Goal: Task Accomplishment & Management: Manage account settings

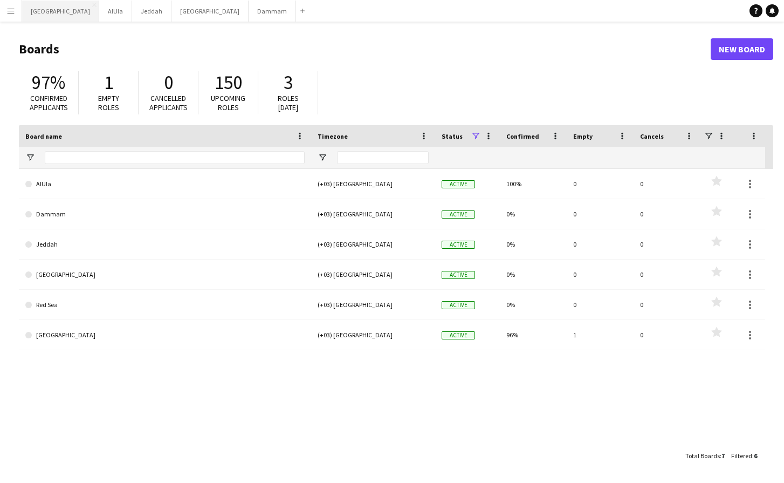
click at [38, 13] on button "Riyadh Close" at bounding box center [60, 11] width 77 height 21
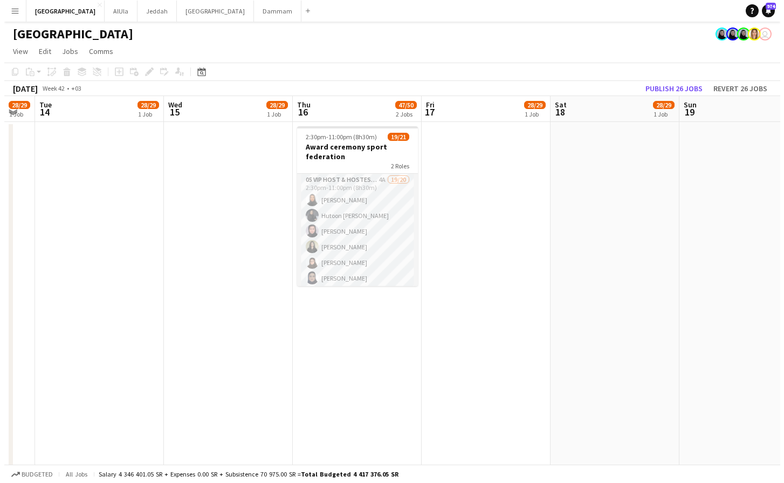
scroll to position [0, 492]
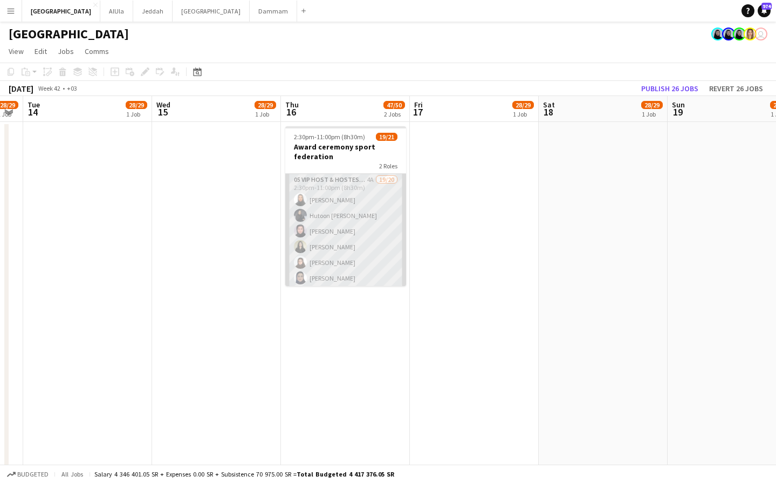
click at [362, 224] on app-card-role "05 VIP Host & Hostesses 4A 19/20 2:30pm-11:00pm (8h30m) [PERSON_NAME] Hutoon [P…" at bounding box center [345, 341] width 121 height 334
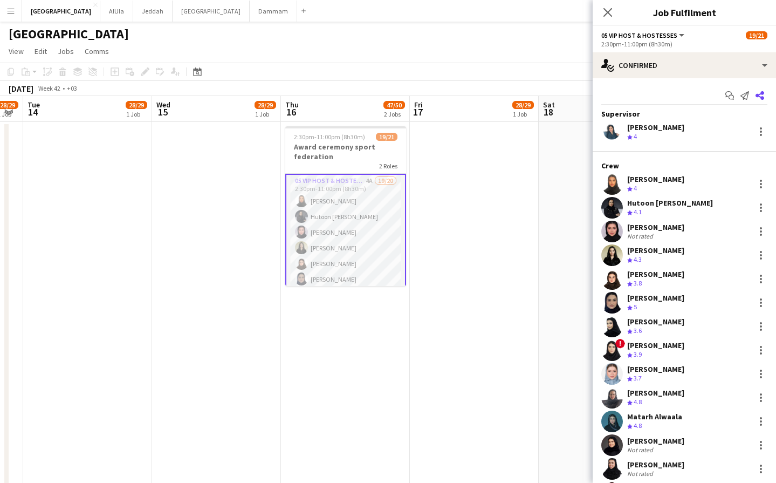
click at [756, 92] on app-icon "Share" at bounding box center [759, 95] width 15 height 15
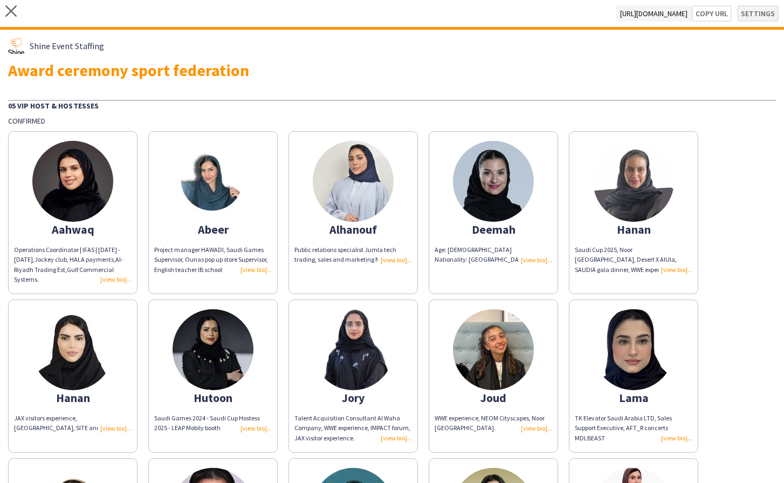
click at [741, 11] on button "Settings" at bounding box center [758, 13] width 42 height 16
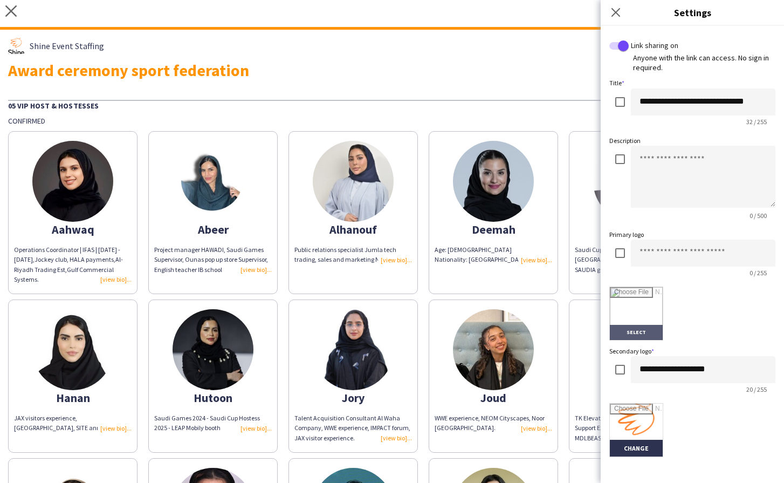
click at [641, 325] on input "file" at bounding box center [636, 313] width 53 height 53
click at [610, 16] on app-icon "Close pop-in" at bounding box center [616, 13] width 16 height 16
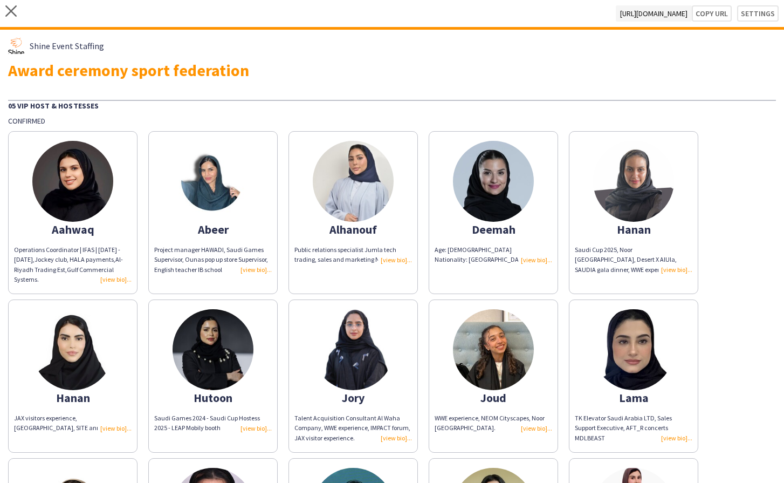
click at [17, 19] on div "close [URL][DOMAIN_NAME] Copy url Settings" at bounding box center [392, 15] width 784 height 30
click at [13, 14] on icon "close" at bounding box center [10, 10] width 11 height 11
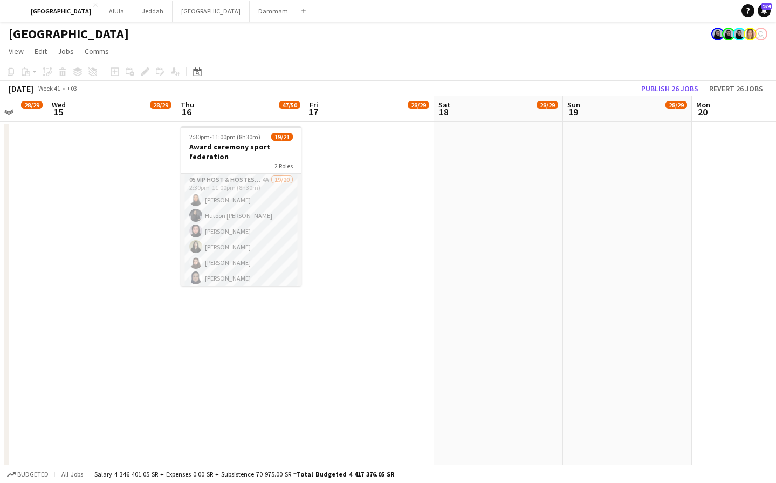
scroll to position [0, 347]
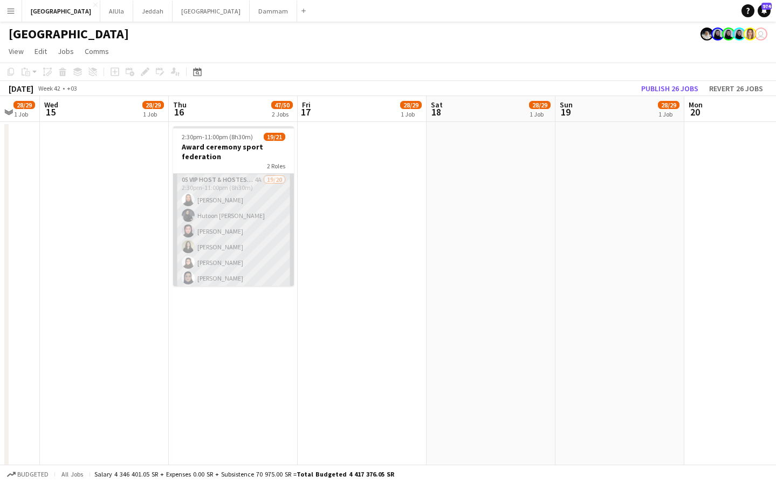
click at [235, 227] on app-card-role "05 VIP Host & Hostesses 4A 19/20 2:30pm-11:00pm (8h30m) [PERSON_NAME] Hutoon [P…" at bounding box center [233, 341] width 121 height 334
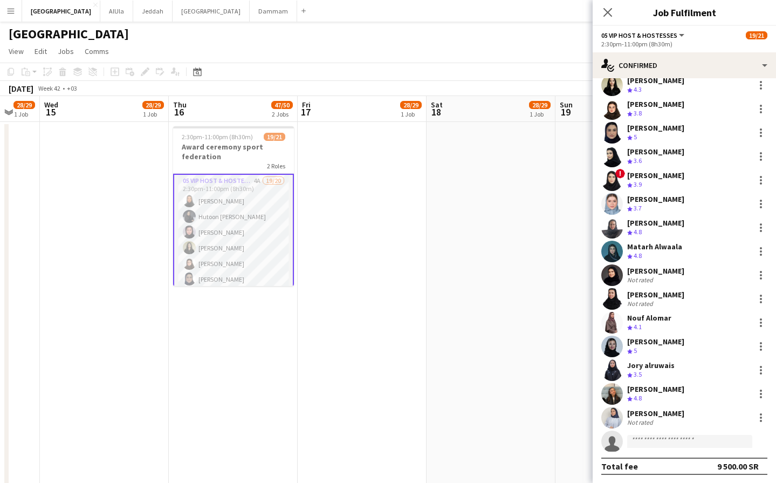
scroll to position [170, 0]
click at [651, 305] on div "Not rated" at bounding box center [641, 303] width 28 height 8
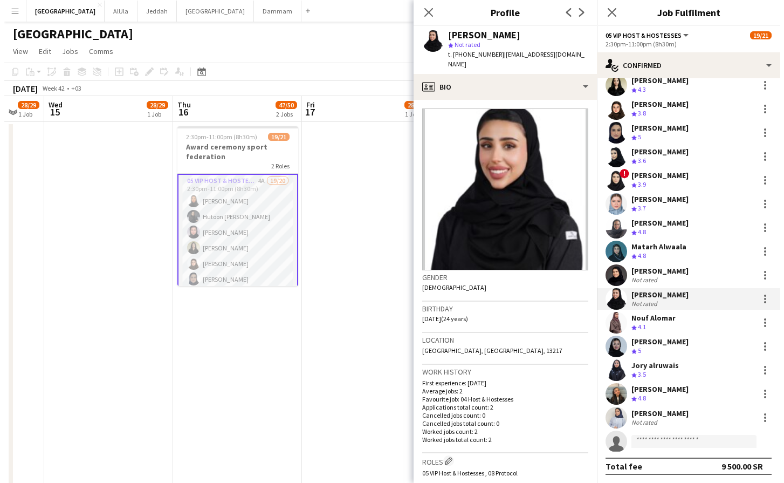
scroll to position [0, 0]
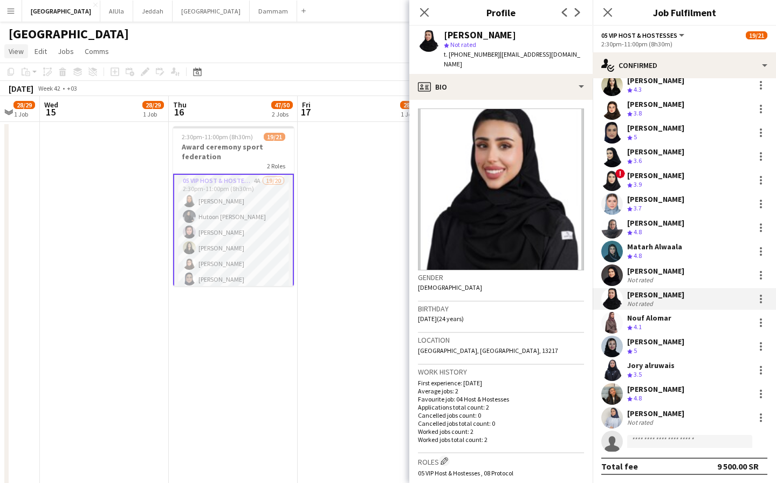
click at [20, 49] on span "View" at bounding box center [16, 51] width 15 height 10
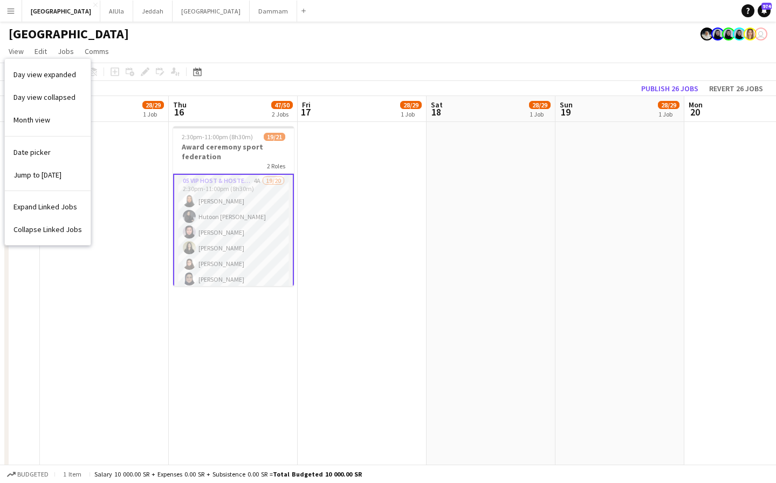
click at [9, 15] on button "Menu" at bounding box center [11, 11] width 22 height 22
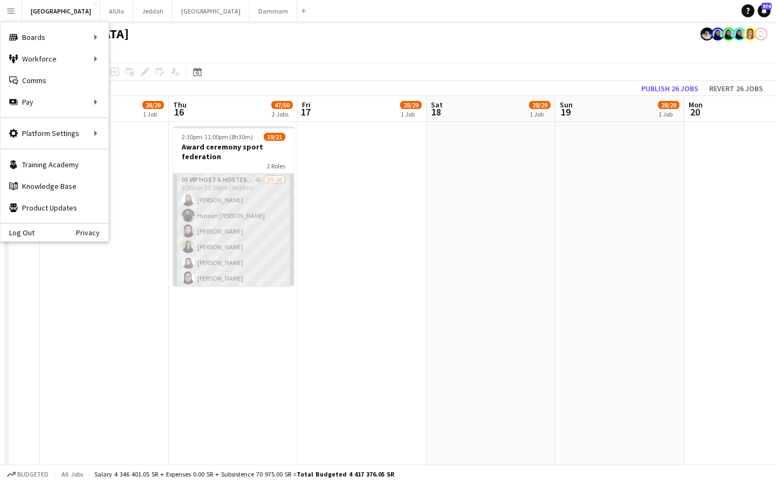
click at [234, 227] on app-card-role "05 VIP Host & Hostesses 4A 19/20 2:30pm-11:00pm (8h30m) [PERSON_NAME] Hutoon [P…" at bounding box center [233, 341] width 121 height 334
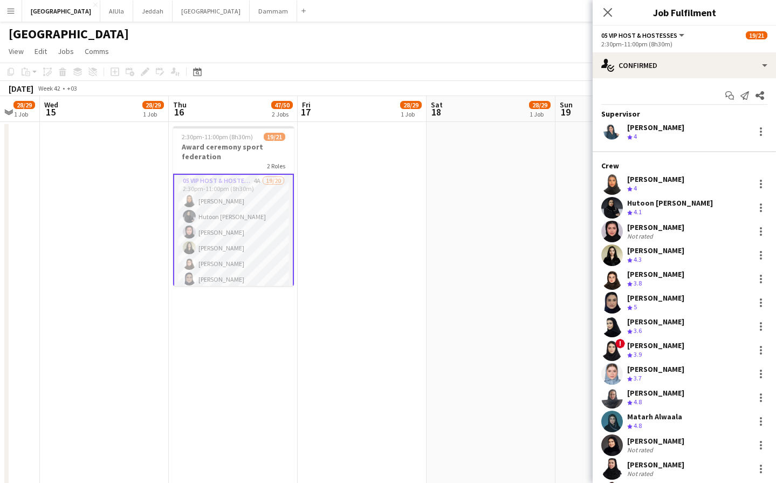
click at [13, 8] on app-icon "Menu" at bounding box center [10, 10] width 9 height 9
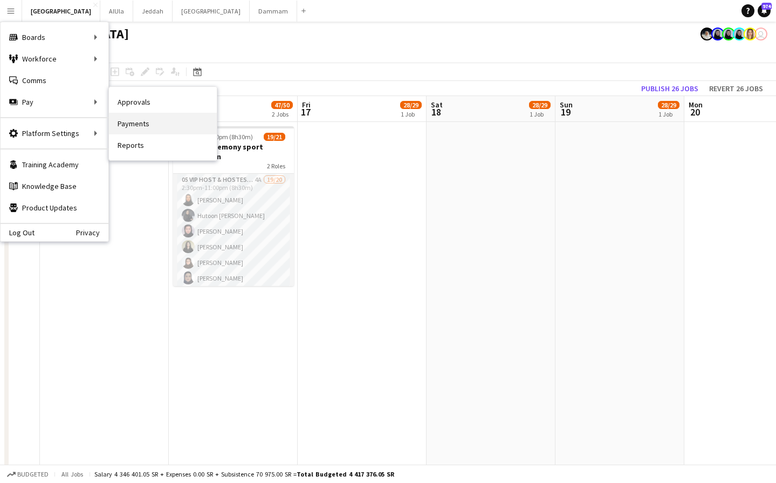
click at [128, 119] on link "Payments" at bounding box center [163, 124] width 108 height 22
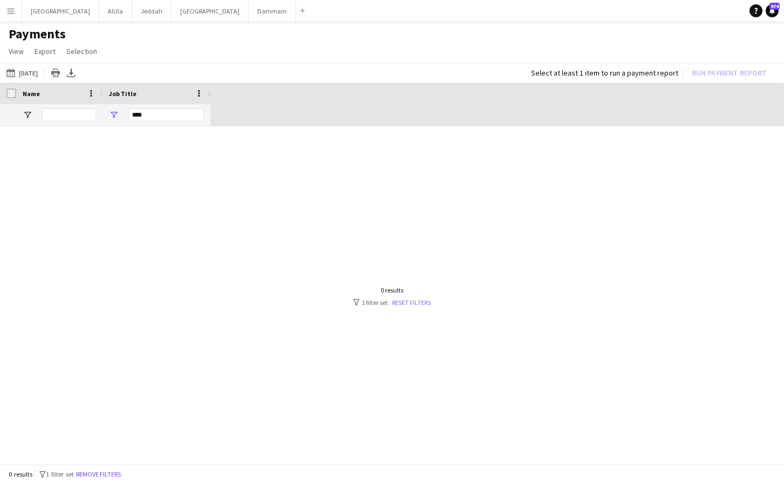
click at [417, 300] on link "Reset filters" at bounding box center [411, 302] width 39 height 8
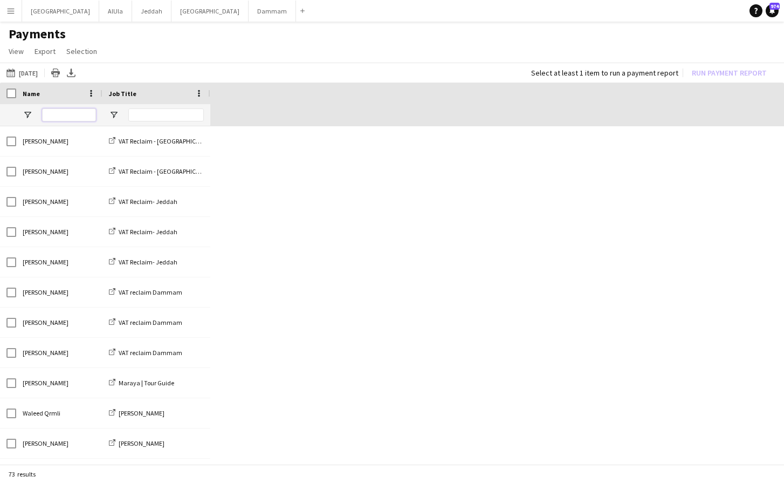
click at [68, 113] on input "Name Filter Input" at bounding box center [69, 114] width 54 height 13
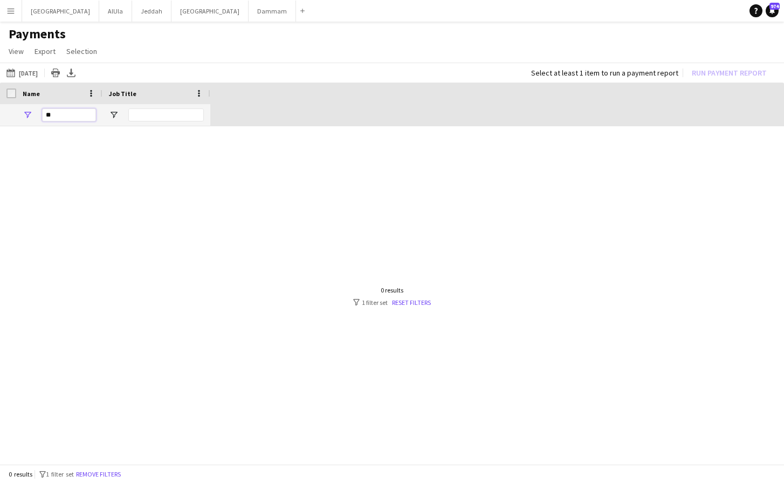
type input "*"
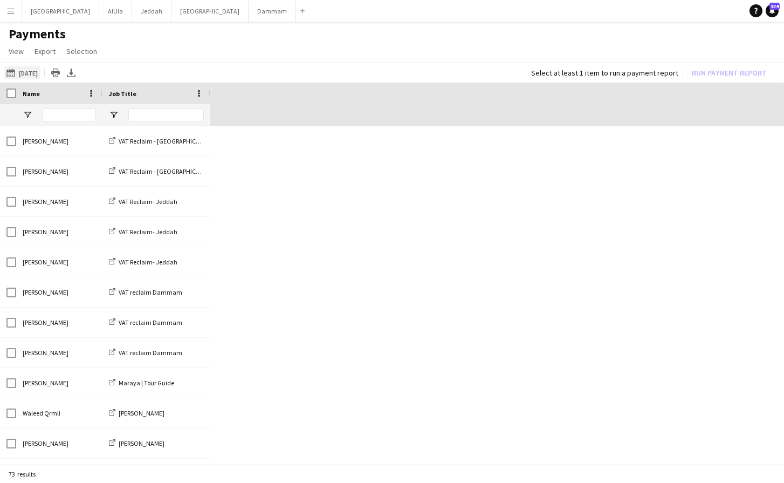
click at [40, 71] on button "[DATE] [DATE]" at bounding box center [22, 72] width 36 height 13
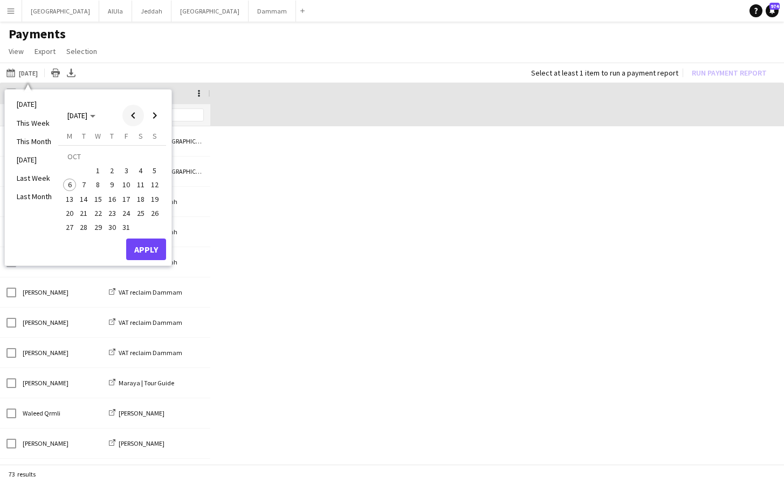
click at [131, 116] on span "Previous month" at bounding box center [133, 116] width 22 height 22
click at [198, 58] on app-page-menu "View Customise view Customise filters Reset Filters Reset View Reset All Export…" at bounding box center [392, 52] width 784 height 20
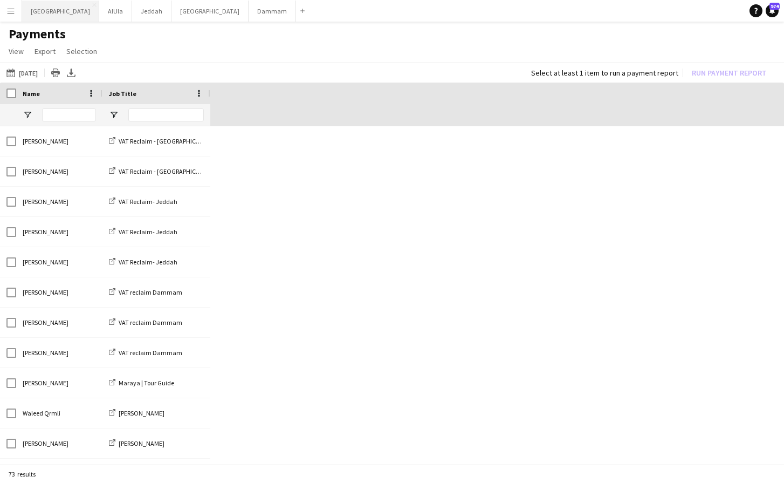
click at [44, 15] on button "Riyadh Close" at bounding box center [60, 11] width 77 height 21
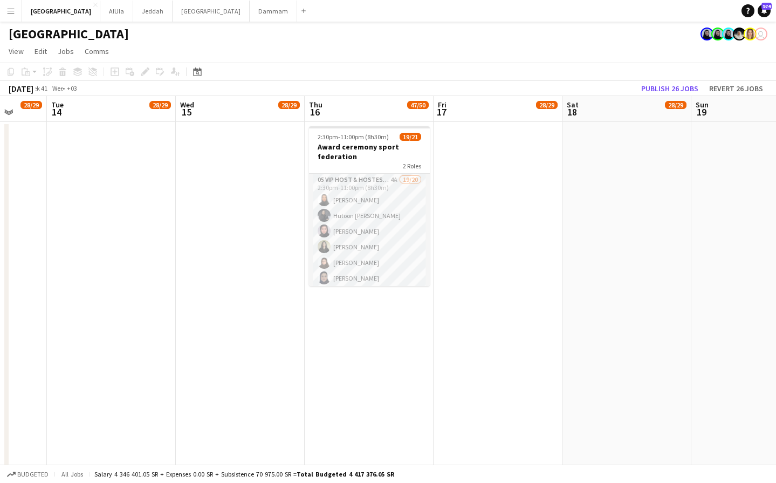
scroll to position [0, 341]
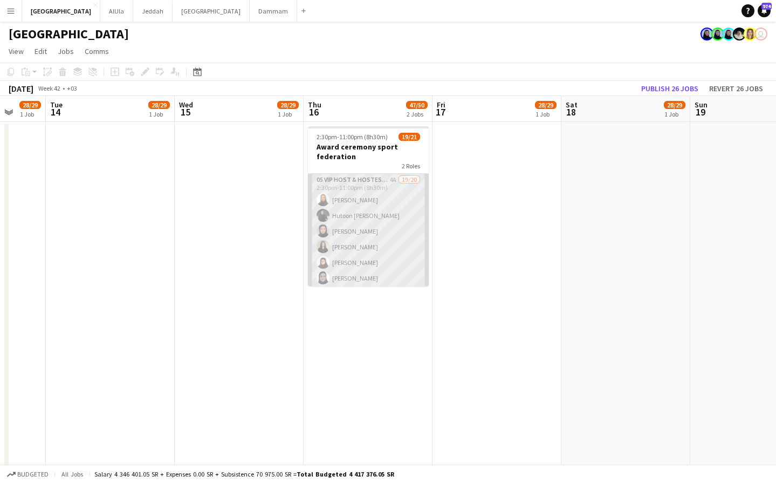
click at [370, 235] on app-card-role "05 VIP Host & Hostesses 4A 19/20 2:30pm-11:00pm (8h30m) [PERSON_NAME] Hutoon [P…" at bounding box center [368, 341] width 121 height 334
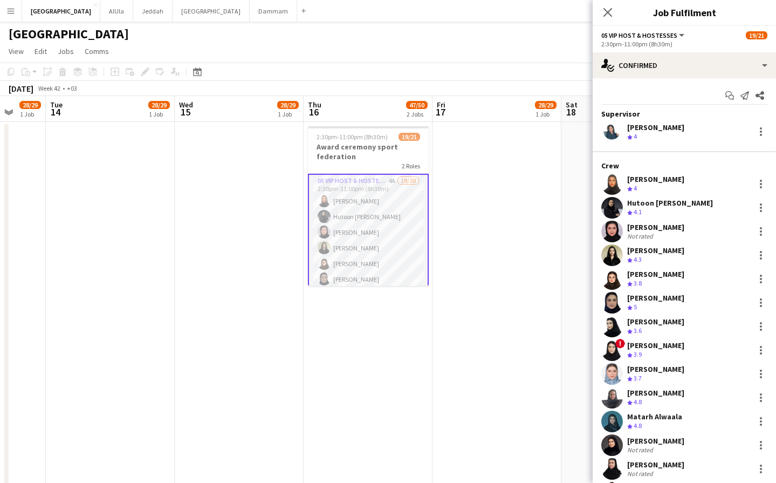
click at [645, 237] on div "Not rated" at bounding box center [641, 236] width 28 height 8
click at [647, 230] on div "[PERSON_NAME]" at bounding box center [655, 227] width 57 height 10
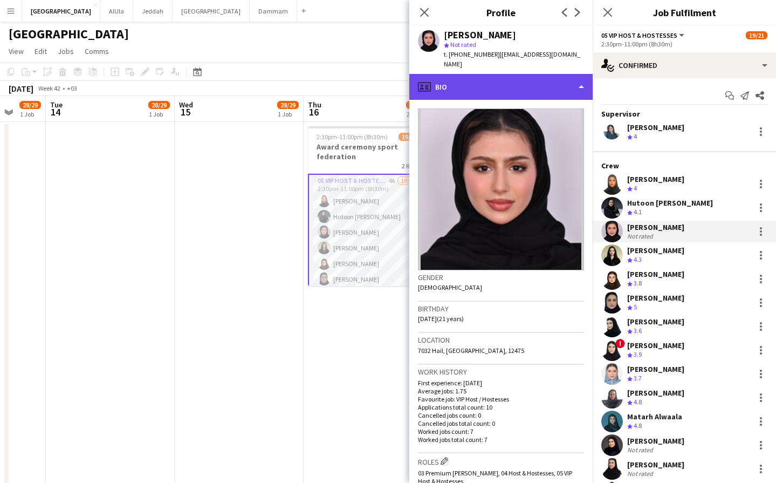
click at [533, 84] on div "profile Bio" at bounding box center [500, 87] width 183 height 26
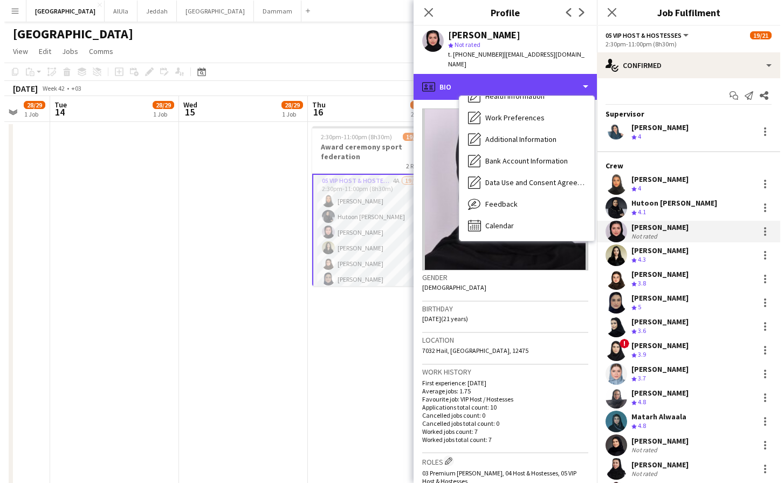
scroll to position [123, 0]
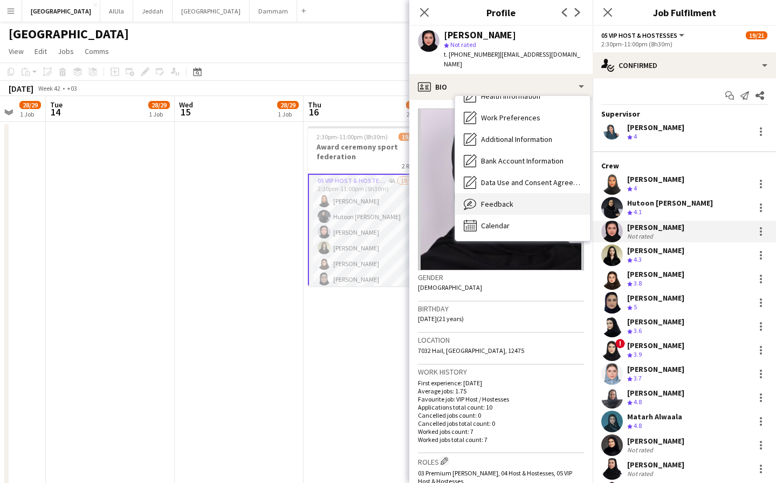
click at [507, 199] on span "Feedback" at bounding box center [497, 204] width 32 height 10
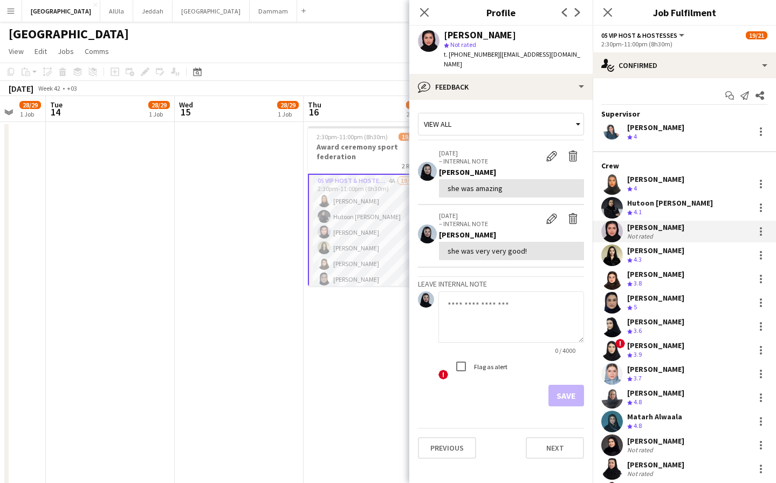
click at [12, 13] on app-icon "Menu" at bounding box center [10, 10] width 9 height 9
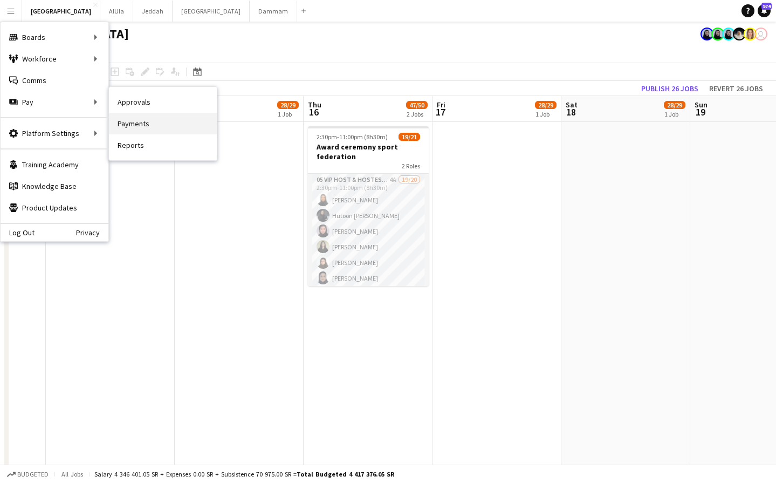
click at [123, 120] on link "Payments" at bounding box center [163, 124] width 108 height 22
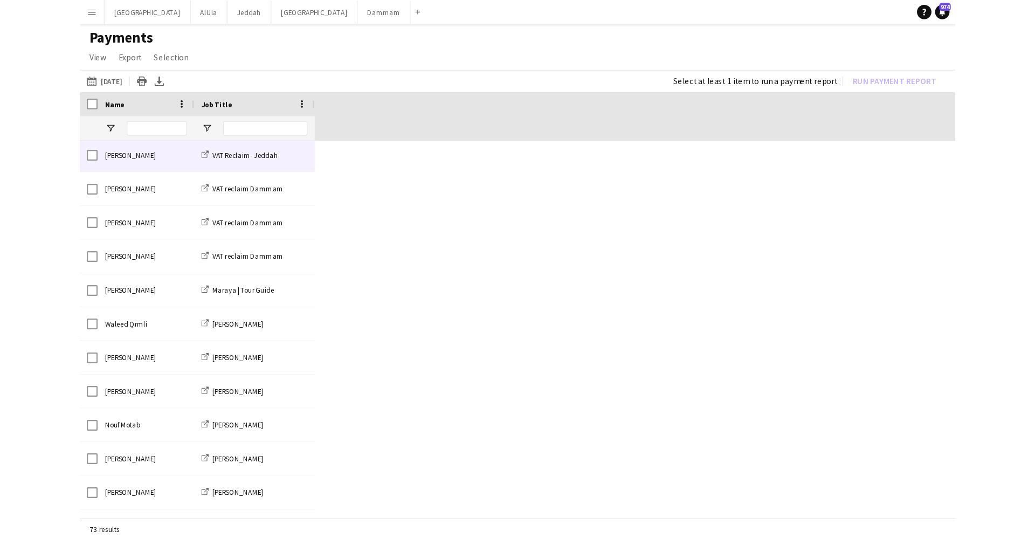
scroll to position [127, 0]
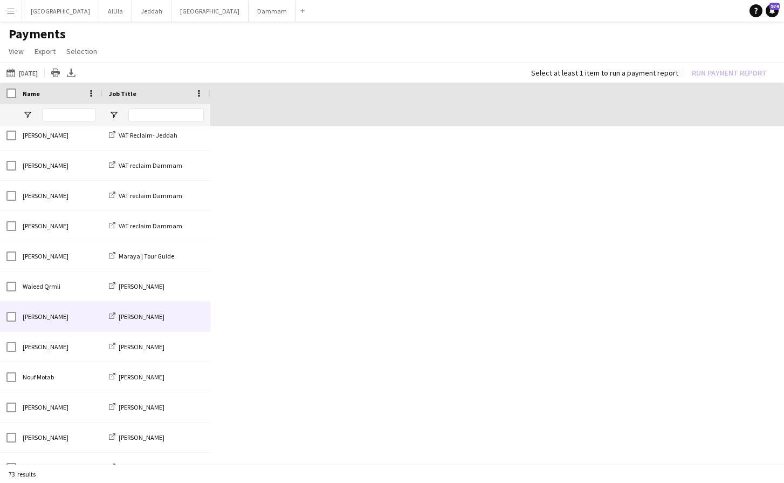
click at [63, 309] on div "[PERSON_NAME]" at bounding box center [59, 316] width 86 height 30
click at [49, 314] on span "[PERSON_NAME]" at bounding box center [46, 316] width 46 height 8
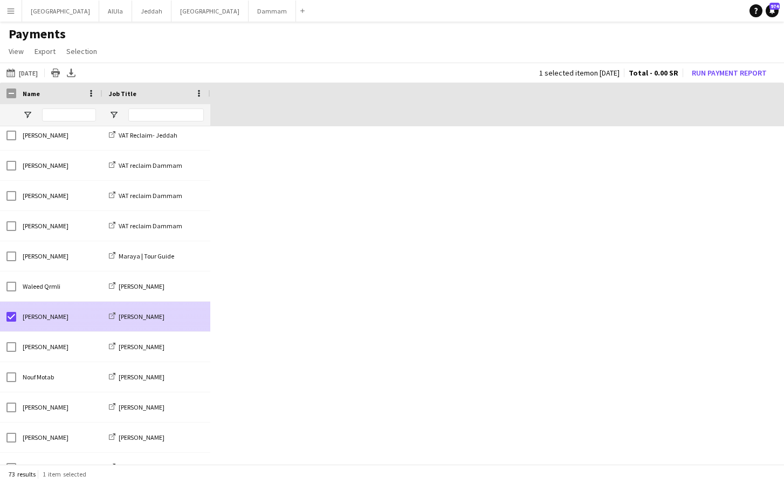
click at [43, 316] on span "[PERSON_NAME]" at bounding box center [46, 316] width 46 height 8
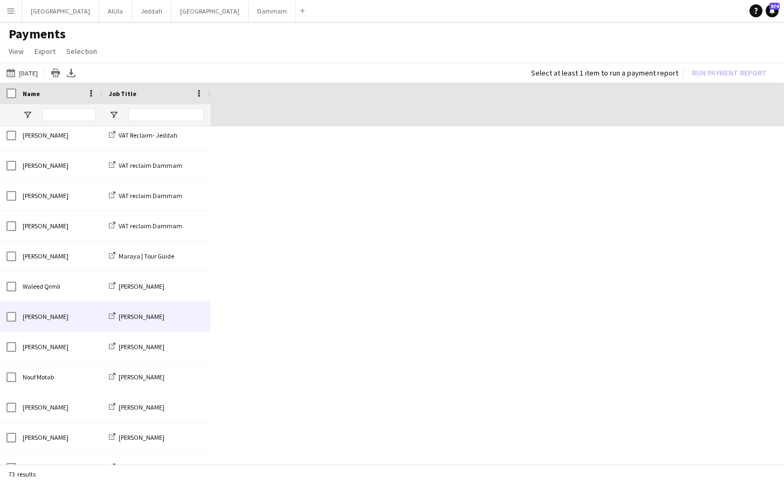
click at [73, 324] on div "[PERSON_NAME]" at bounding box center [59, 316] width 86 height 30
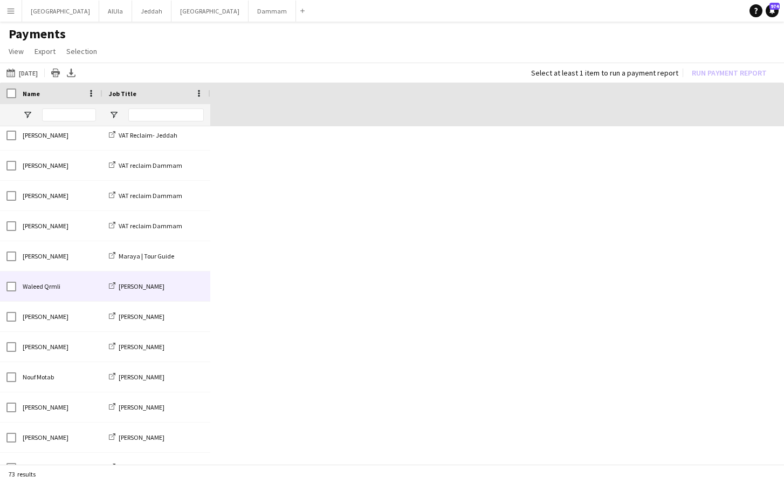
click at [58, 289] on span "Waleed Qrmli" at bounding box center [42, 286] width 38 height 8
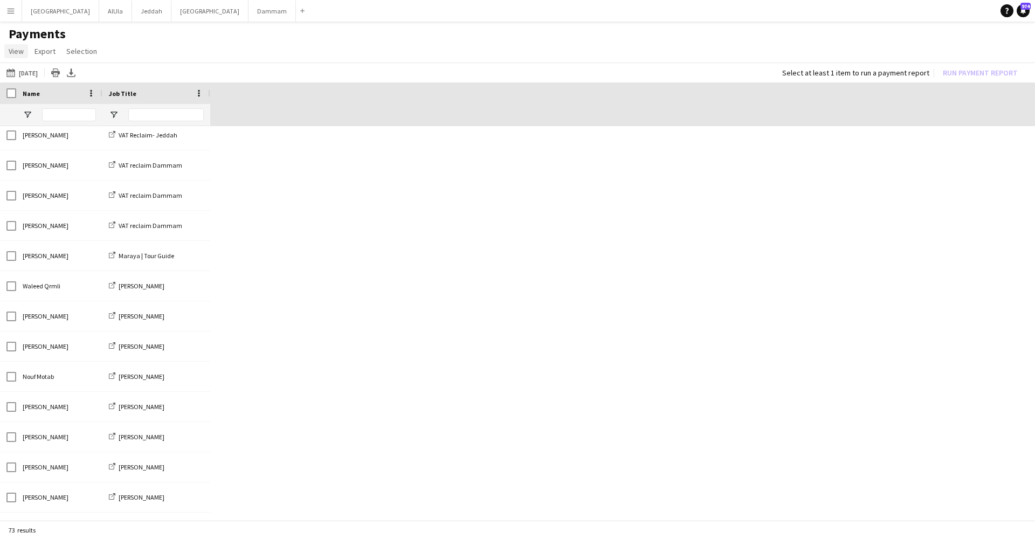
click at [23, 53] on span "View" at bounding box center [16, 51] width 15 height 10
click at [18, 49] on span "View" at bounding box center [16, 51] width 15 height 10
click at [17, 54] on span "View" at bounding box center [16, 51] width 15 height 10
click at [11, 13] on app-icon "Menu" at bounding box center [10, 10] width 9 height 9
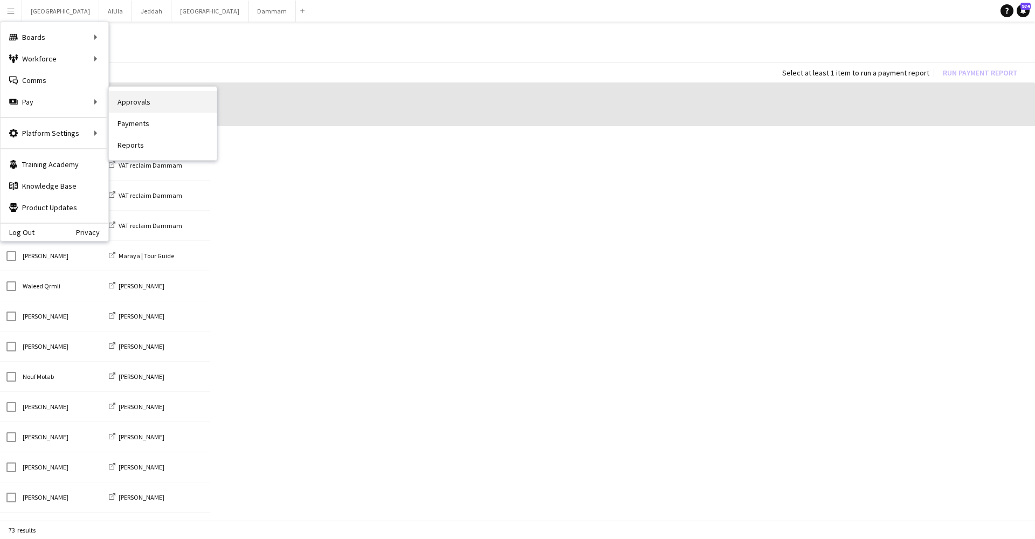
click at [148, 105] on link "Approvals" at bounding box center [163, 102] width 108 height 22
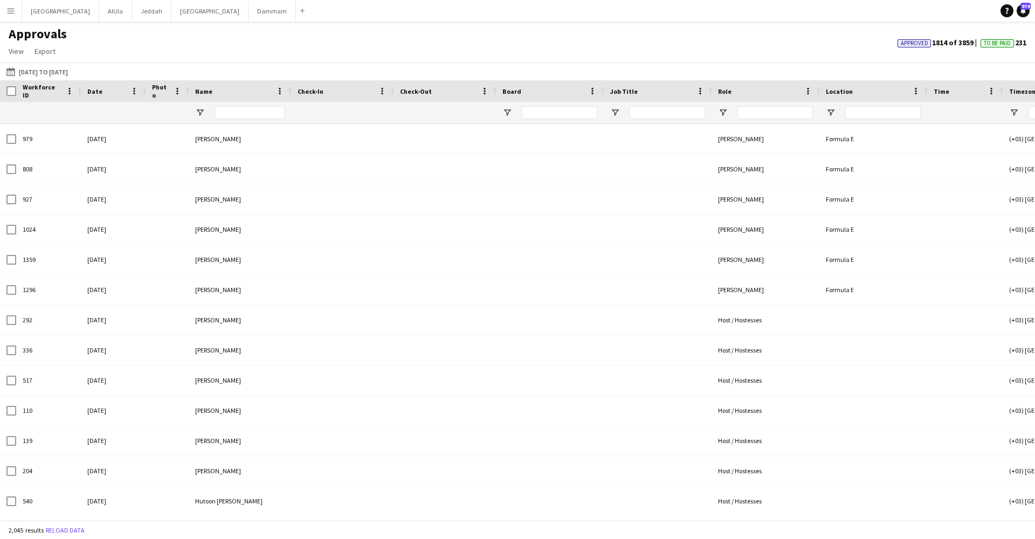
type input "**********"
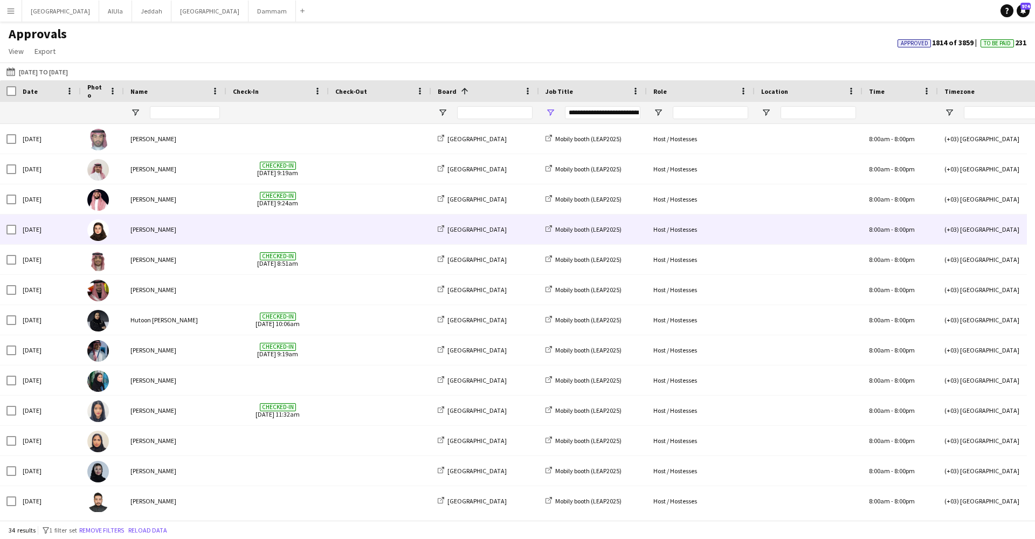
click at [387, 236] on span at bounding box center [380, 230] width 90 height 30
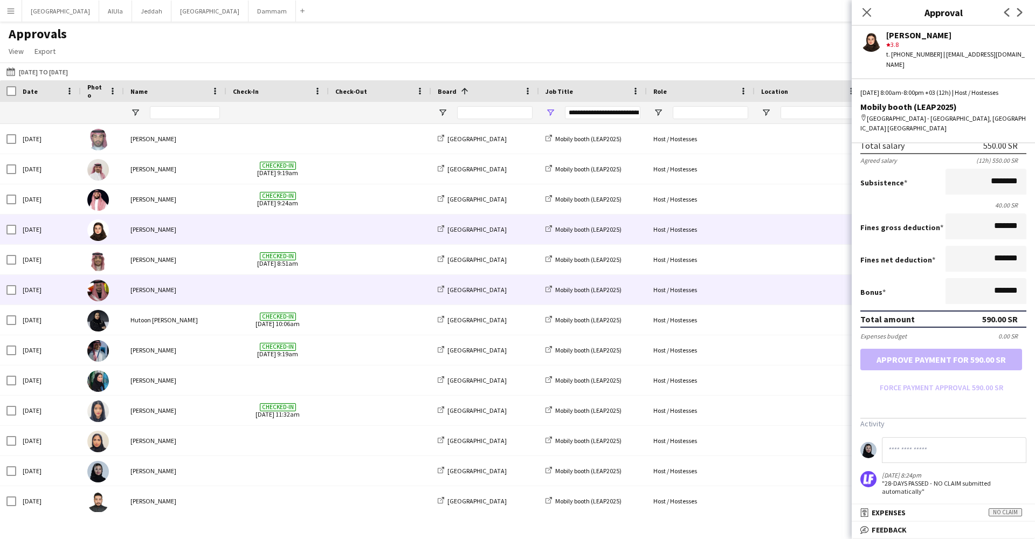
scroll to position [90, 0]
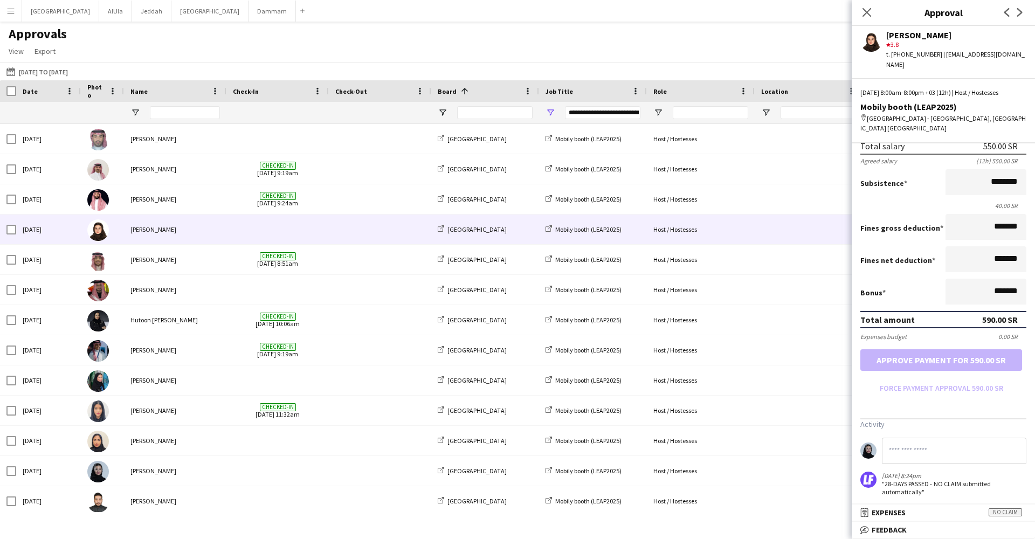
click at [9, 15] on button "Menu" at bounding box center [11, 11] width 22 height 22
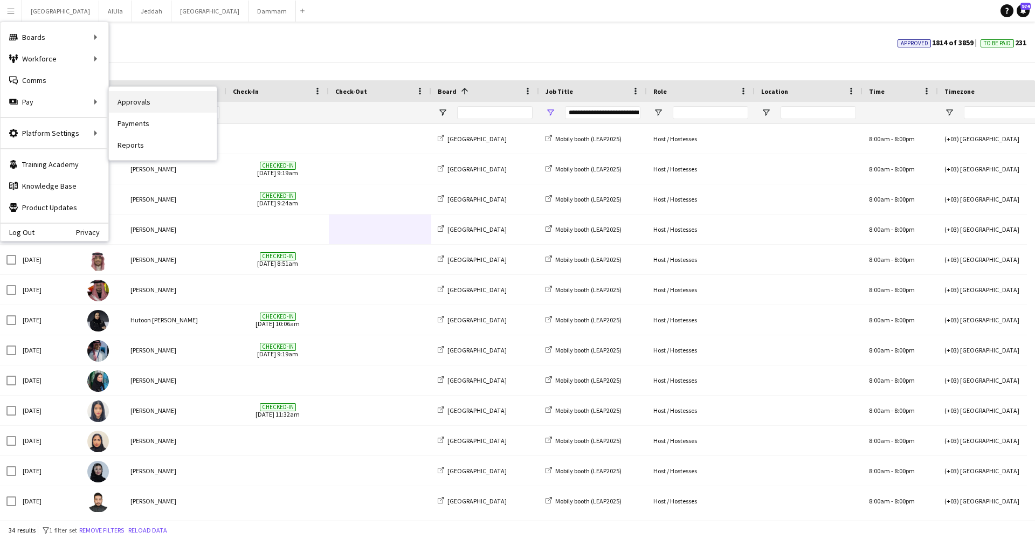
click at [133, 104] on link "Approvals" at bounding box center [163, 102] width 108 height 22
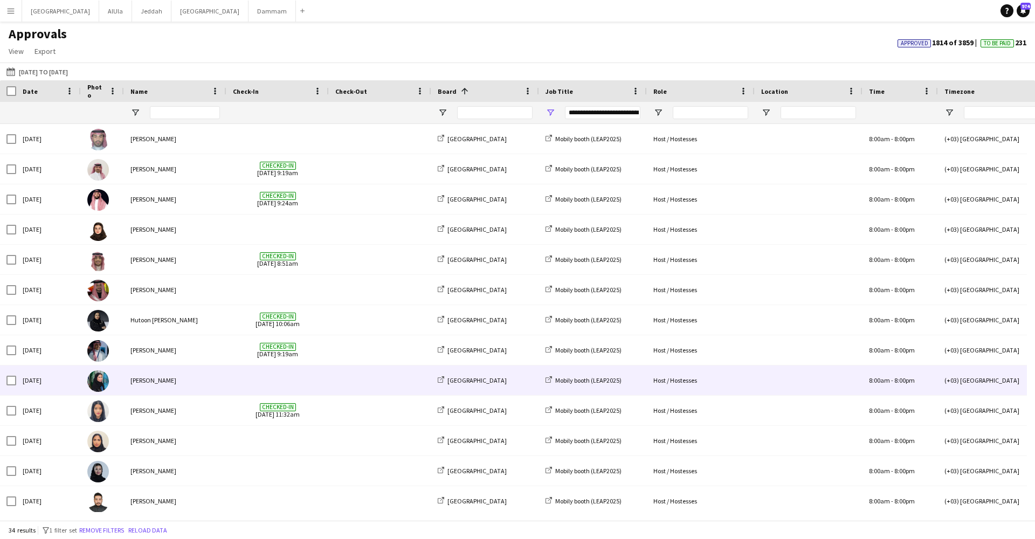
click at [369, 382] on span at bounding box center [380, 381] width 90 height 30
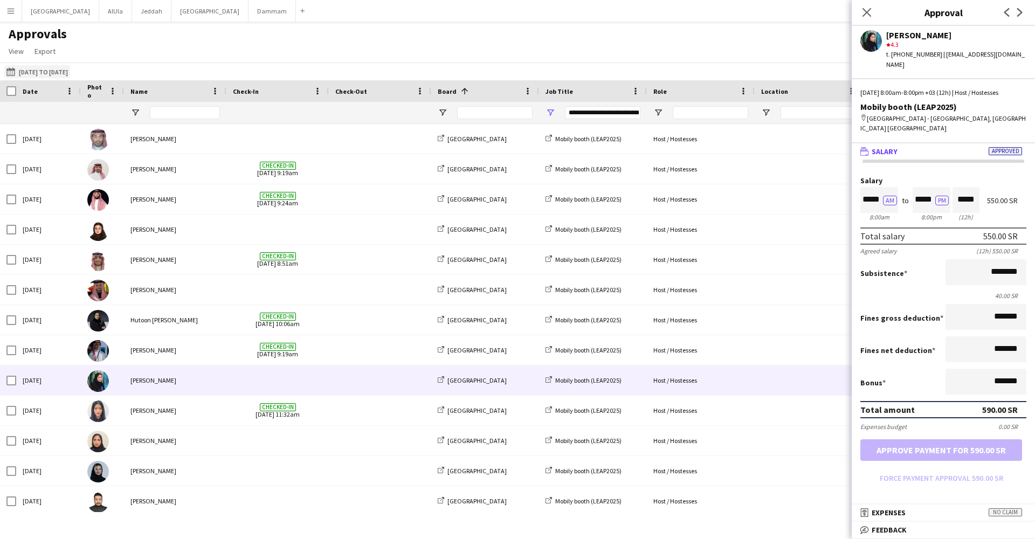
click at [48, 73] on button "[DATE] to [DATE] [DATE] to [DATE]" at bounding box center [37, 71] width 66 height 13
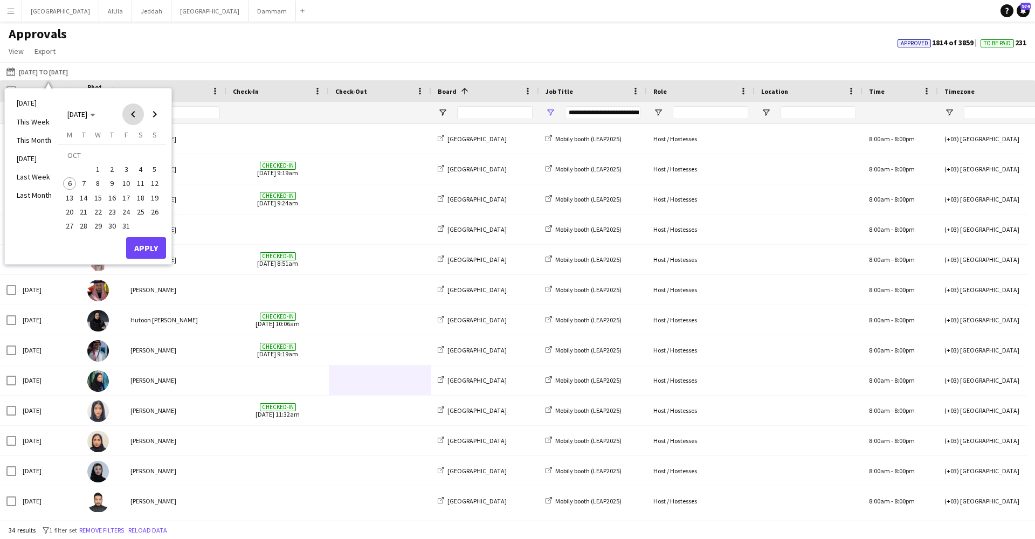
click at [133, 114] on span "Previous month" at bounding box center [133, 115] width 22 height 22
click at [84, 184] on span "9" at bounding box center [84, 183] width 13 height 13
click at [114, 186] on span "11" at bounding box center [112, 183] width 13 height 13
click at [256, 56] on div "Approvals View Customise view Customise filters Reset Filters Reset View Reset …" at bounding box center [517, 44] width 1035 height 37
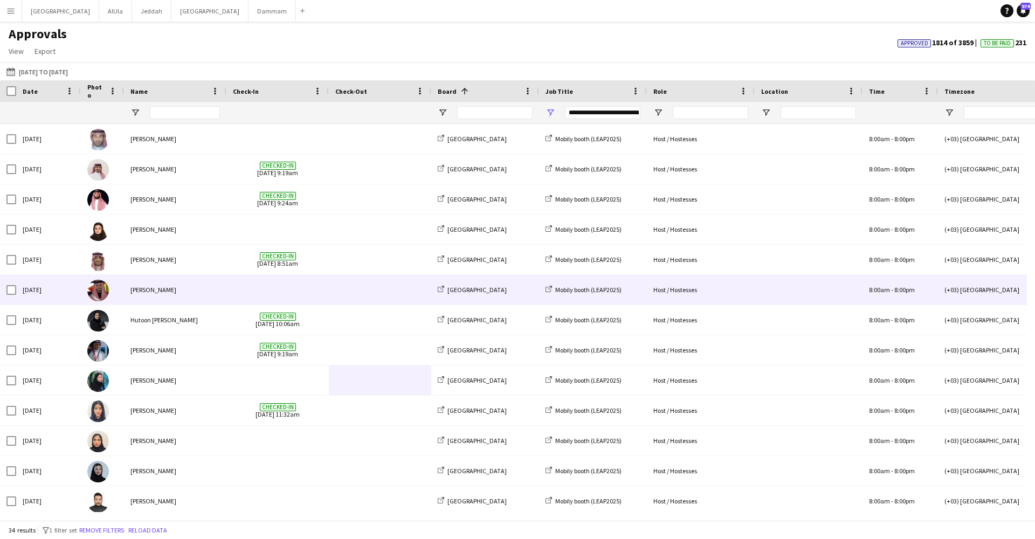
click at [182, 293] on div "[PERSON_NAME]" at bounding box center [175, 290] width 102 height 30
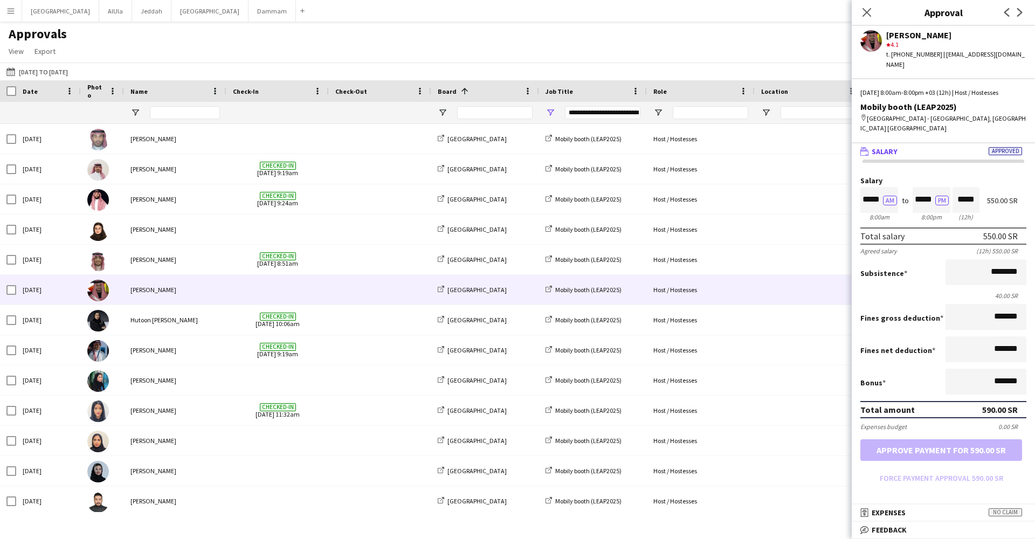
scroll to position [8, 0]
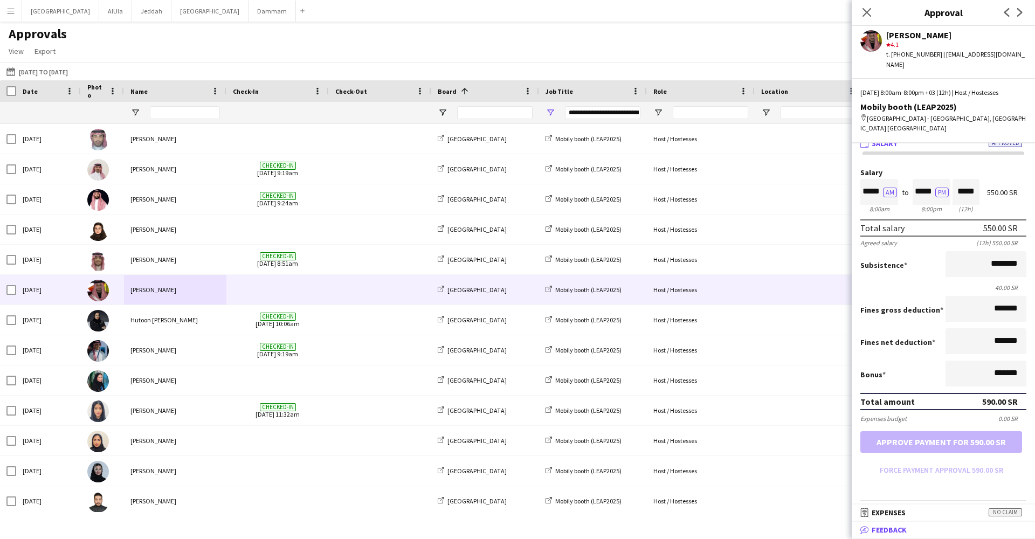
click at [784, 482] on span "Feedback" at bounding box center [889, 530] width 35 height 10
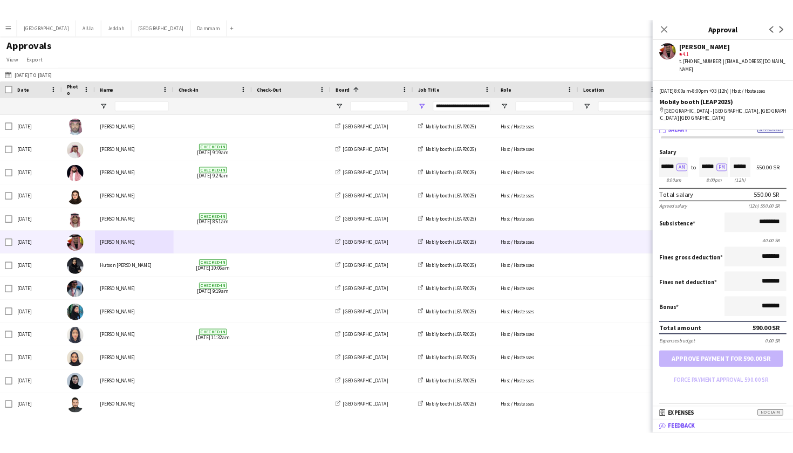
scroll to position [3, 0]
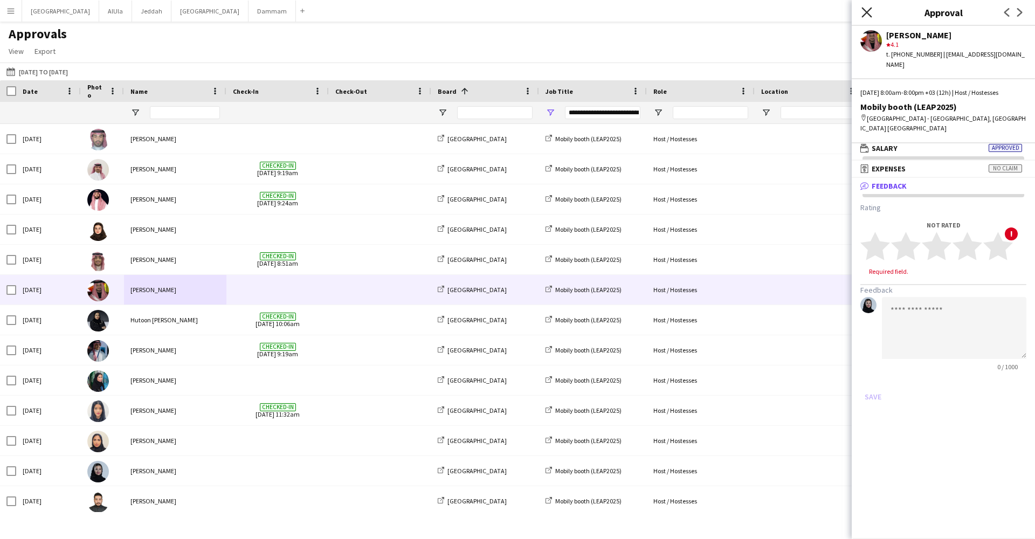
click at [784, 13] on icon at bounding box center [867, 12] width 10 height 10
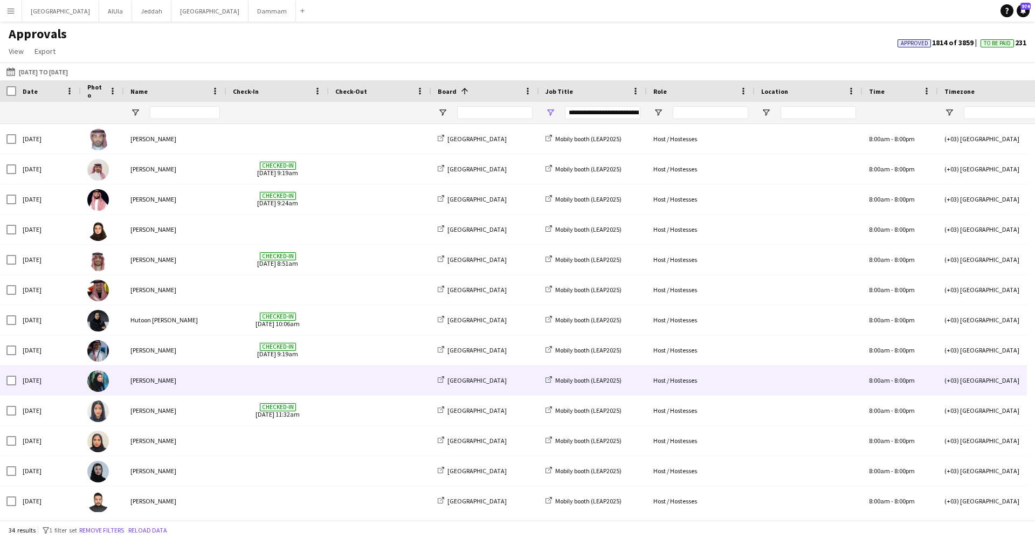
click at [299, 372] on span at bounding box center [278, 381] width 90 height 30
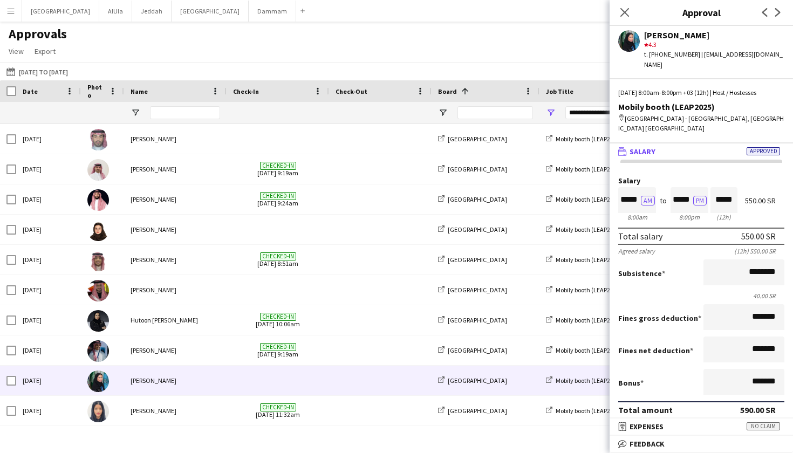
click at [9, 9] on app-icon "Menu" at bounding box center [10, 10] width 9 height 9
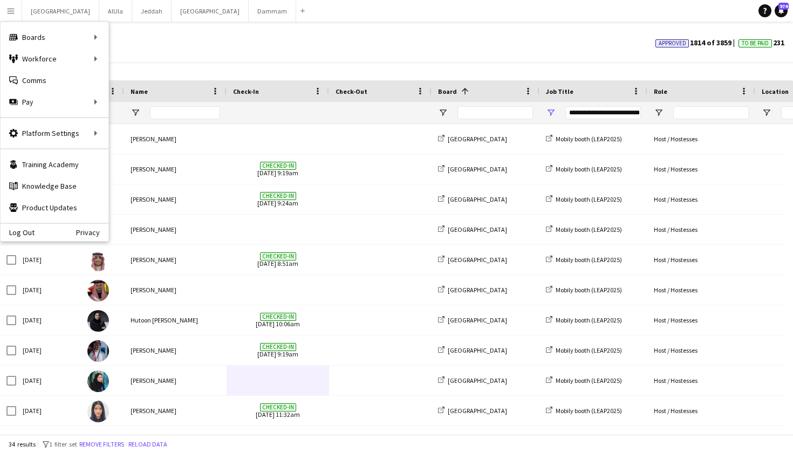
click at [237, 58] on div "Approvals View Customise view Customise filters Reset Filters Reset View Reset …" at bounding box center [396, 44] width 793 height 37
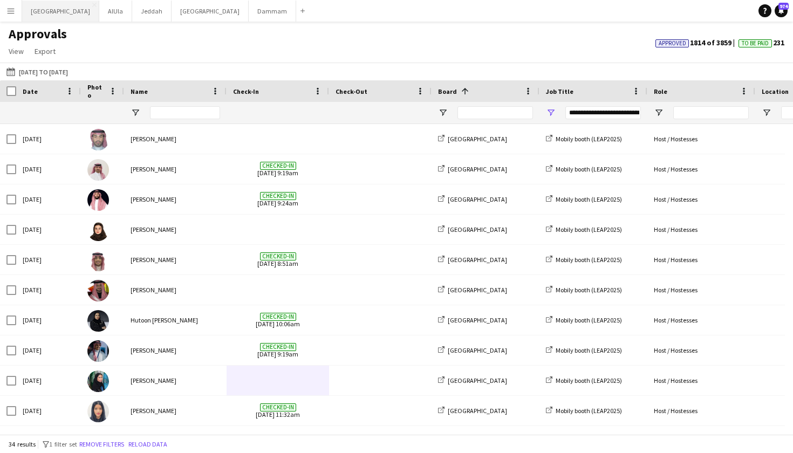
click at [34, 15] on button "Riyadh Close" at bounding box center [60, 11] width 77 height 21
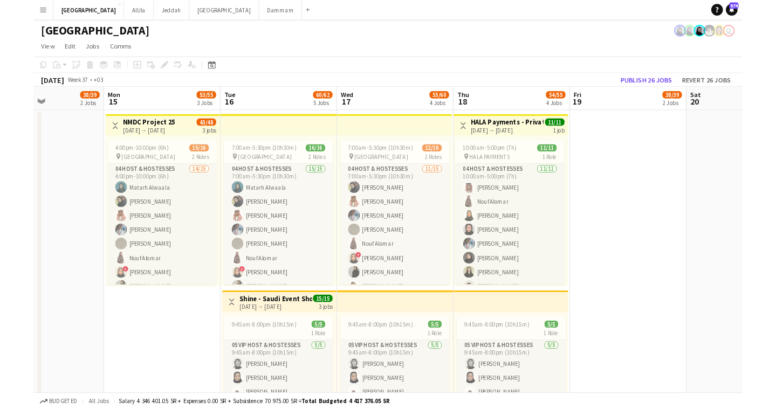
scroll to position [0, 301]
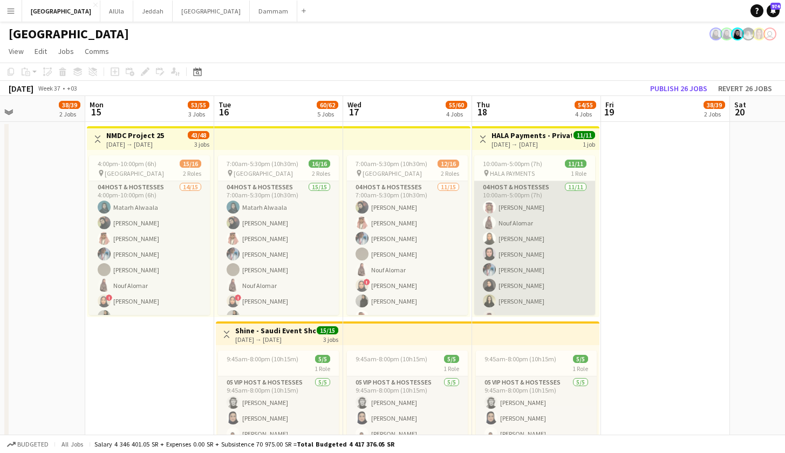
click at [515, 236] on app-card-role "04 Host & Hostesses [DATE] 10:00am-5:00pm (7h) [PERSON_NAME] [PERSON_NAME] [PER…" at bounding box center [534, 277] width 121 height 193
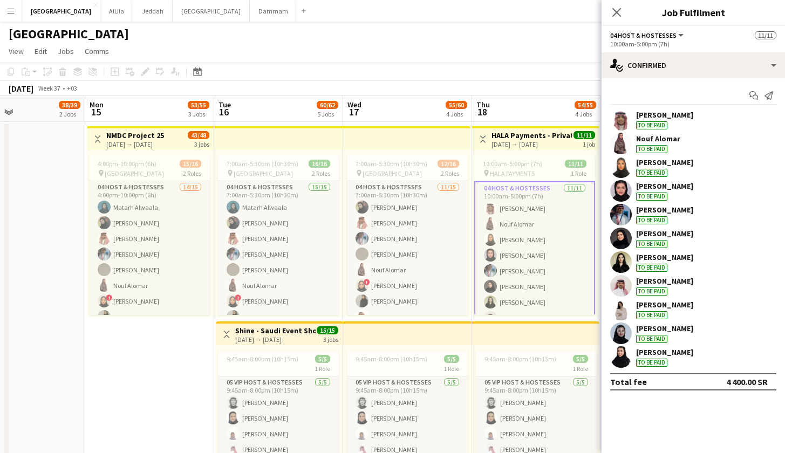
click at [523, 141] on div "[DATE] → [DATE]" at bounding box center [531, 144] width 80 height 8
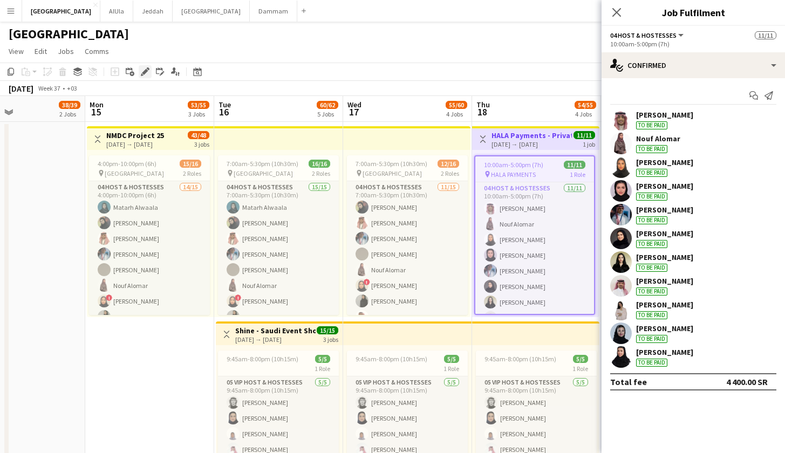
click at [145, 75] on icon "Edit" at bounding box center [145, 71] width 9 height 9
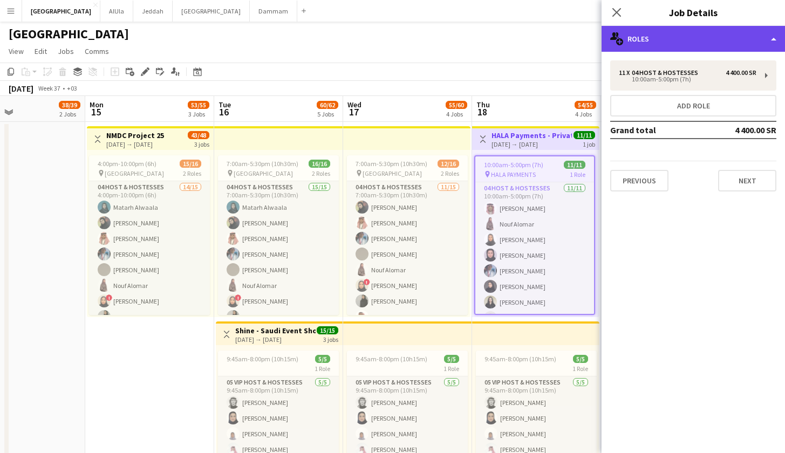
click at [764, 31] on div "multiple-users-add Roles" at bounding box center [692, 39] width 183 height 26
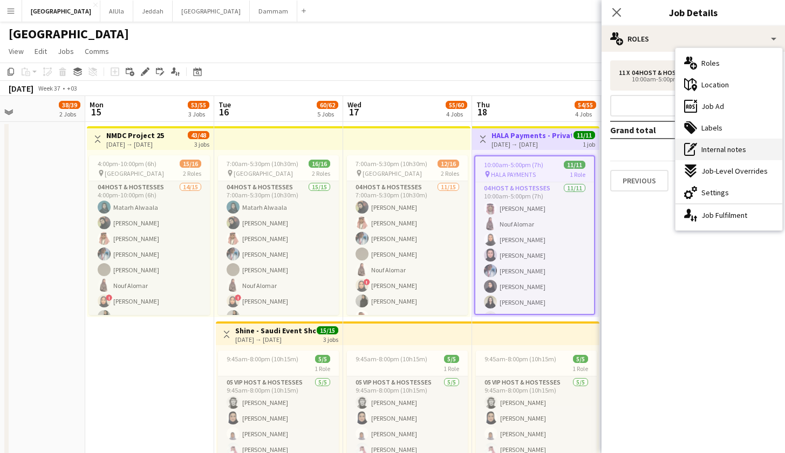
click at [709, 150] on span "Internal notes" at bounding box center [723, 150] width 45 height 10
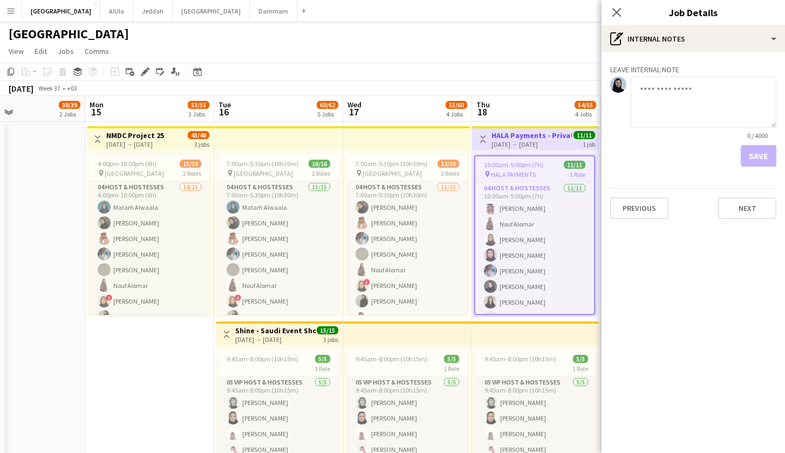
click at [709, 94] on textarea at bounding box center [703, 102] width 146 height 51
type textarea "****"
drag, startPoint x: 672, startPoint y: 97, endPoint x: 558, endPoint y: 93, distance: 114.4
click at [651, 101] on textarea at bounding box center [703, 102] width 146 height 51
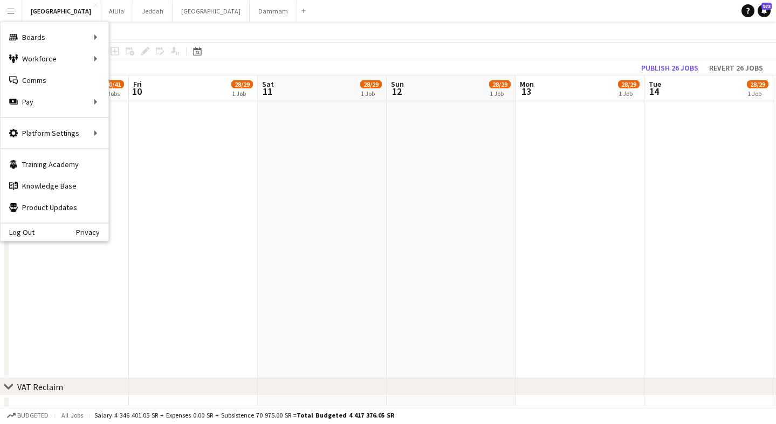
scroll to position [0, 375]
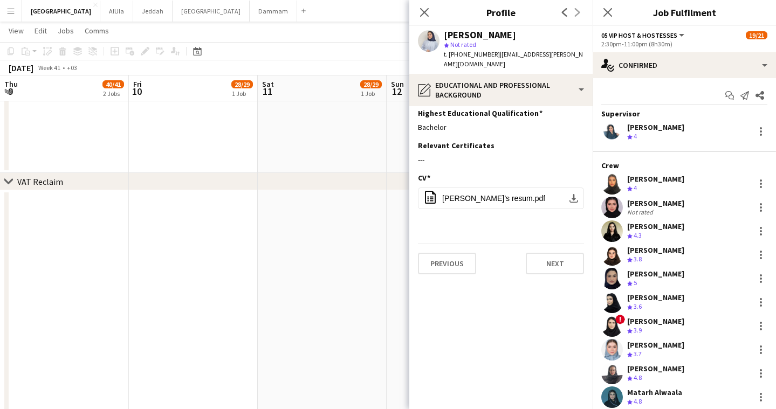
scroll to position [242, 0]
